Goal: Task Accomplishment & Management: Manage account settings

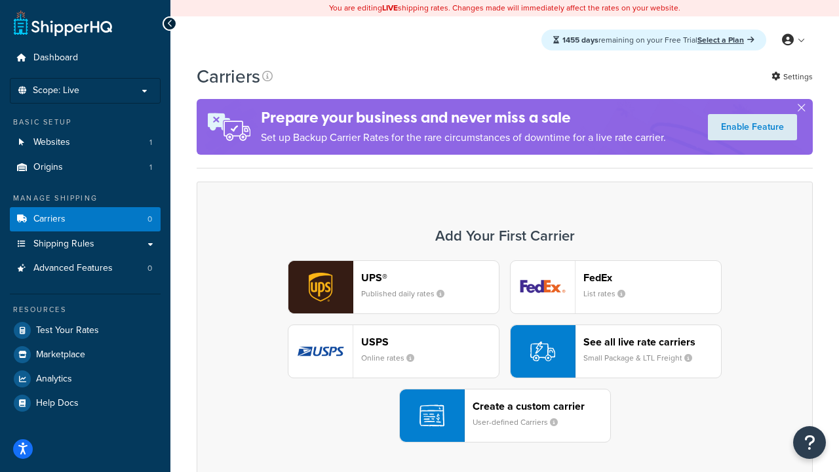
click at [504, 351] on div "UPS® Published daily rates FedEx List rates USPS Online rates See all live rate…" at bounding box center [504, 351] width 588 height 182
click at [652, 277] on header "FedEx" at bounding box center [652, 277] width 138 height 12
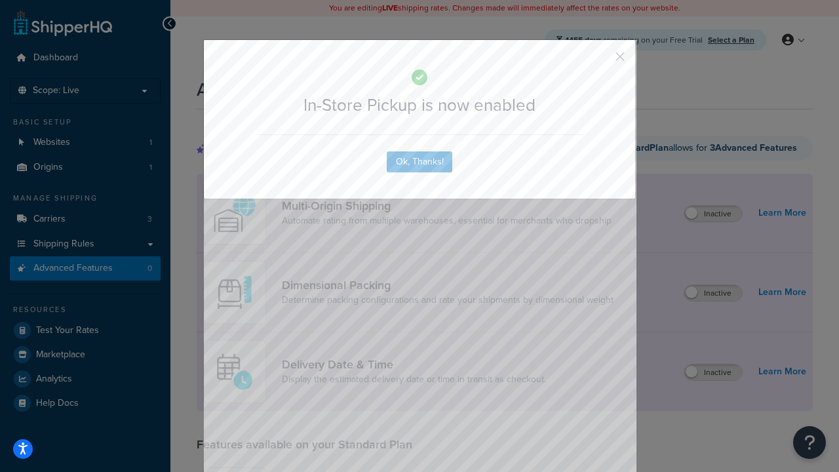
scroll to position [343, 0]
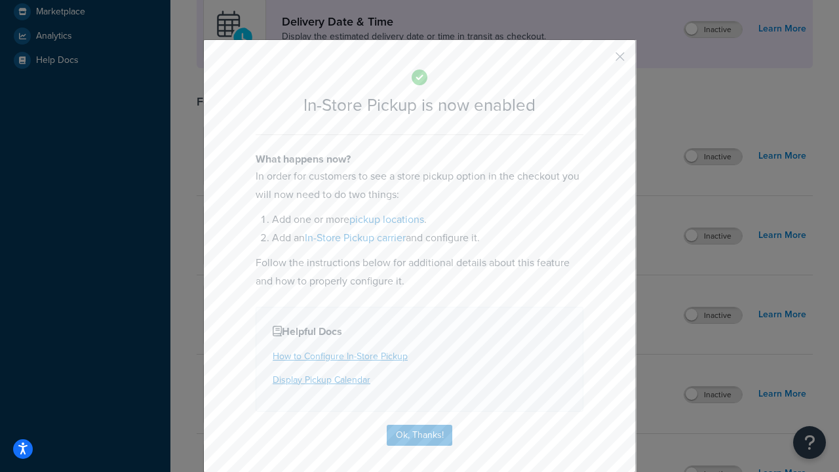
click at [600, 60] on button "button" at bounding box center [600, 61] width 3 height 3
